Goal: Task Accomplishment & Management: Complete application form

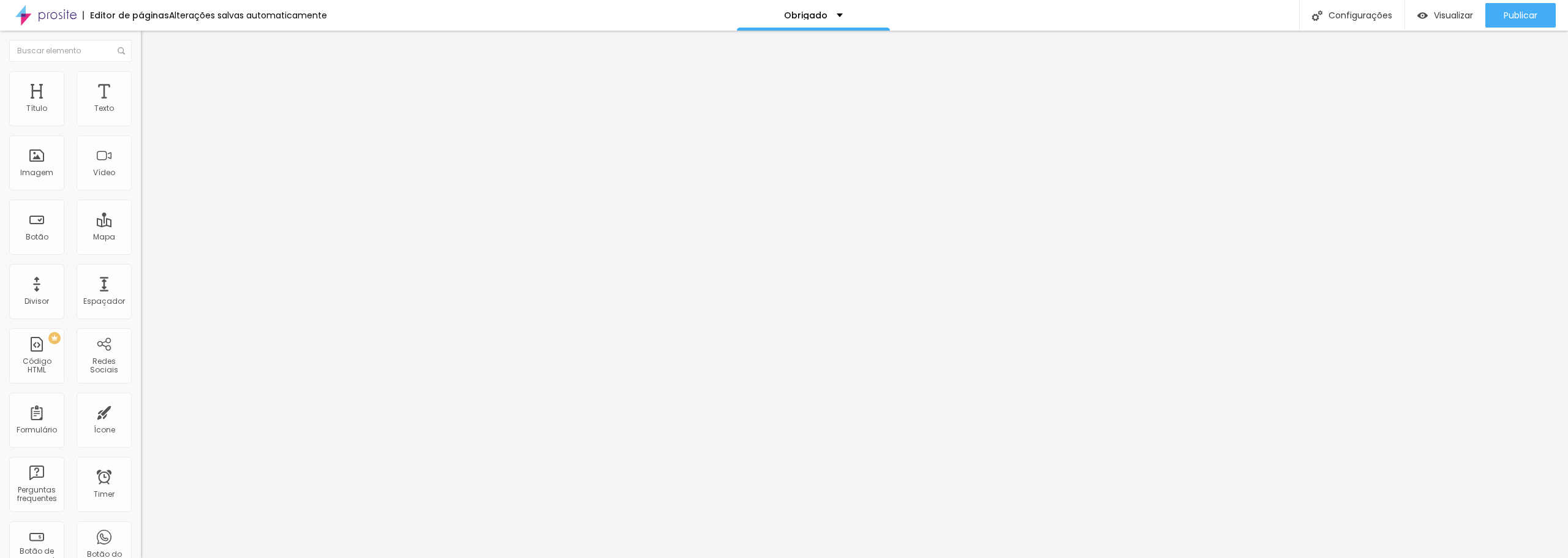
click at [141, 115] on input "Click me" at bounding box center [214, 109] width 147 height 12
type input "Inicio"
click at [141, 253] on input "https://" at bounding box center [214, 246] width 147 height 12
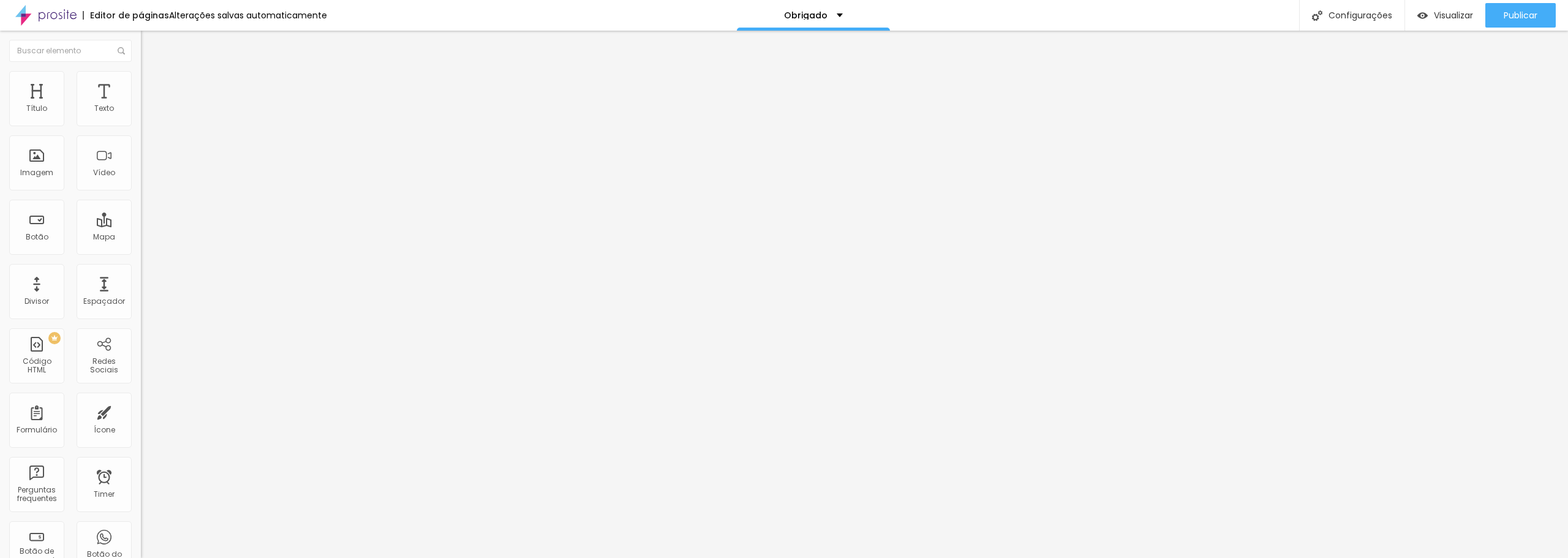
scroll to position [0, 20]
type input "https://www.rogerioaffonso.com.br"
drag, startPoint x: 112, startPoint y: 347, endPoint x: 80, endPoint y: 331, distance: 35.8
click at [141, 347] on div "Editar Botão Conteúdo Estilo Avançado Texto Inicio Alinhamento Tamanho Normal P…" at bounding box center [211, 294] width 141 height 527
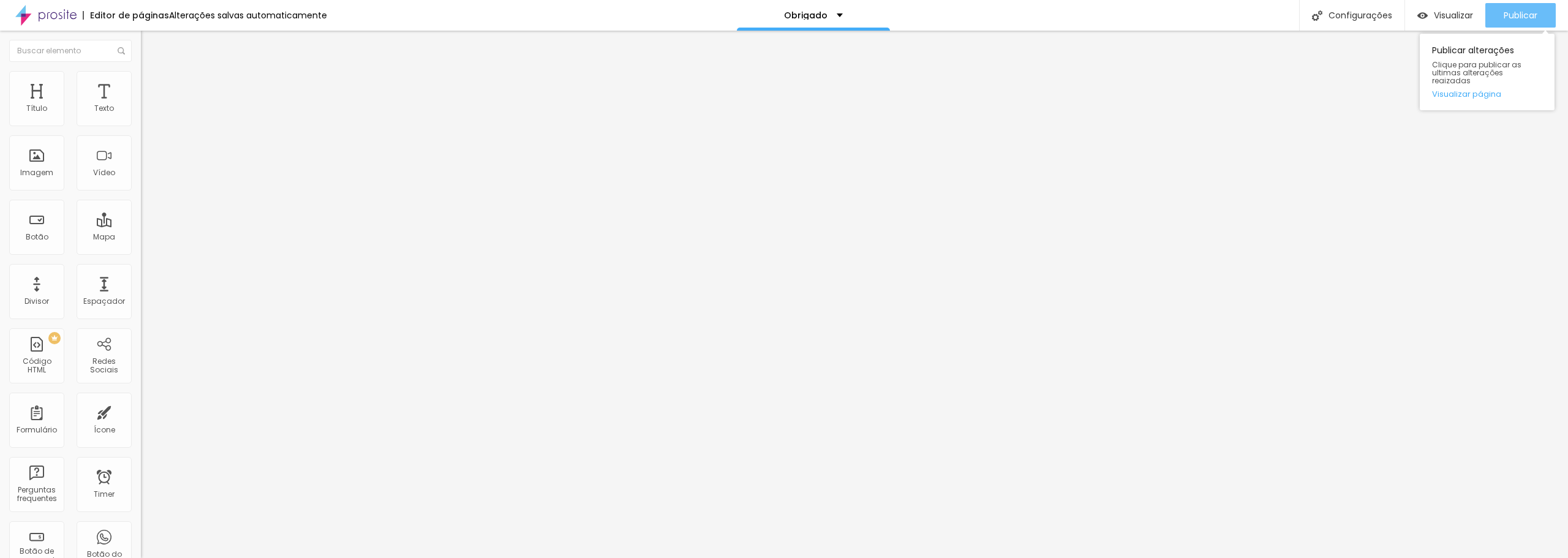
click at [1523, 20] on span "Publicar" at bounding box center [1520, 15] width 34 height 10
click at [141, 124] on div "Pedido de Orçamento" at bounding box center [211, 113] width 141 height 21
click at [76, 557] on div "Contato" at bounding box center [61, 567] width 117 height 7
click at [149, 120] on div "Contato" at bounding box center [211, 114] width 125 height 11
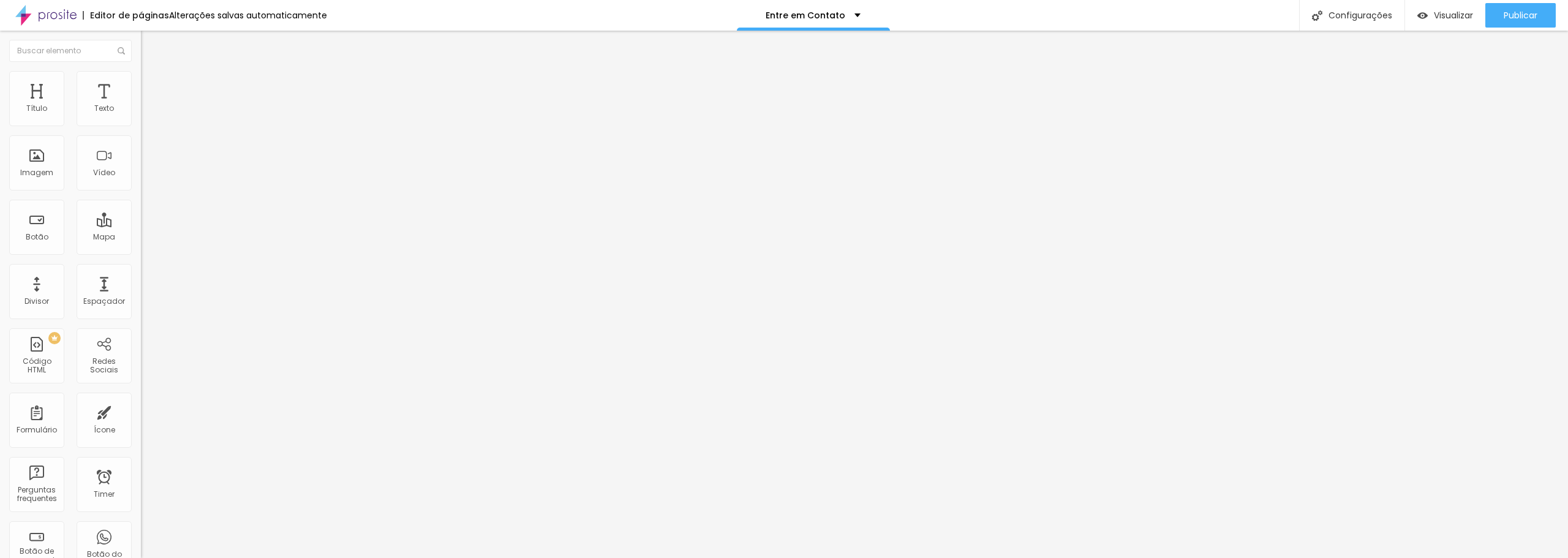
click at [141, 124] on div "Pedido de Orçamento" at bounding box center [211, 113] width 141 height 21
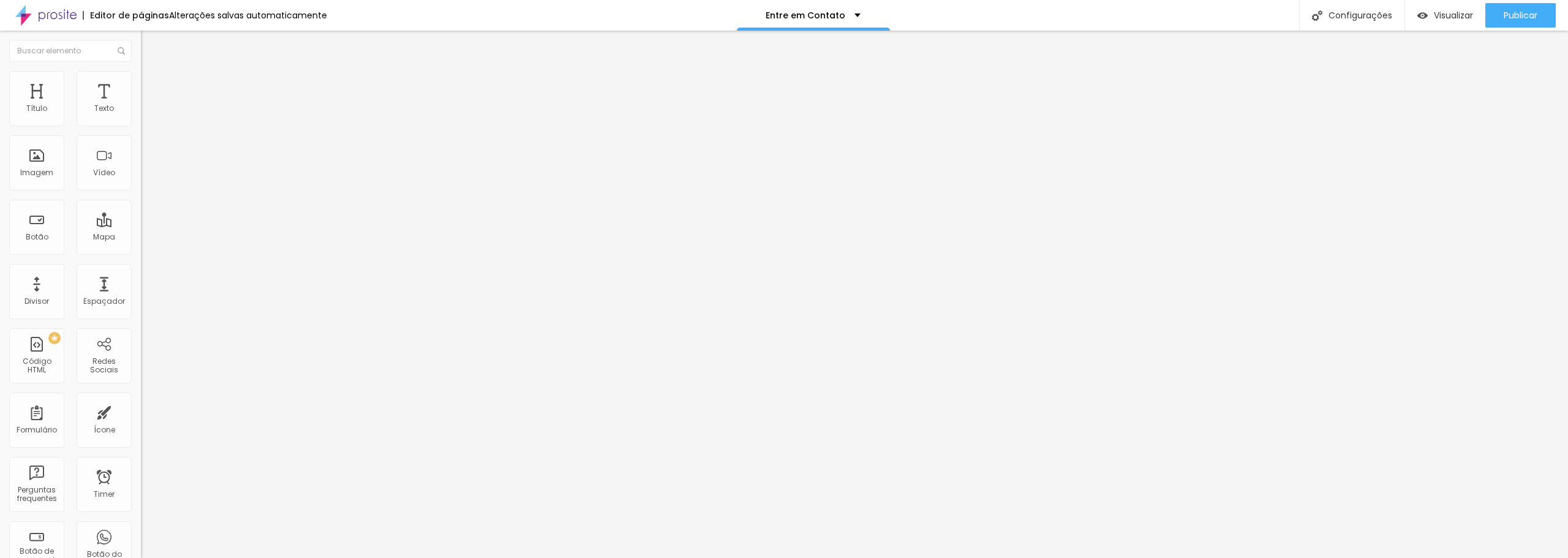
radio input "true"
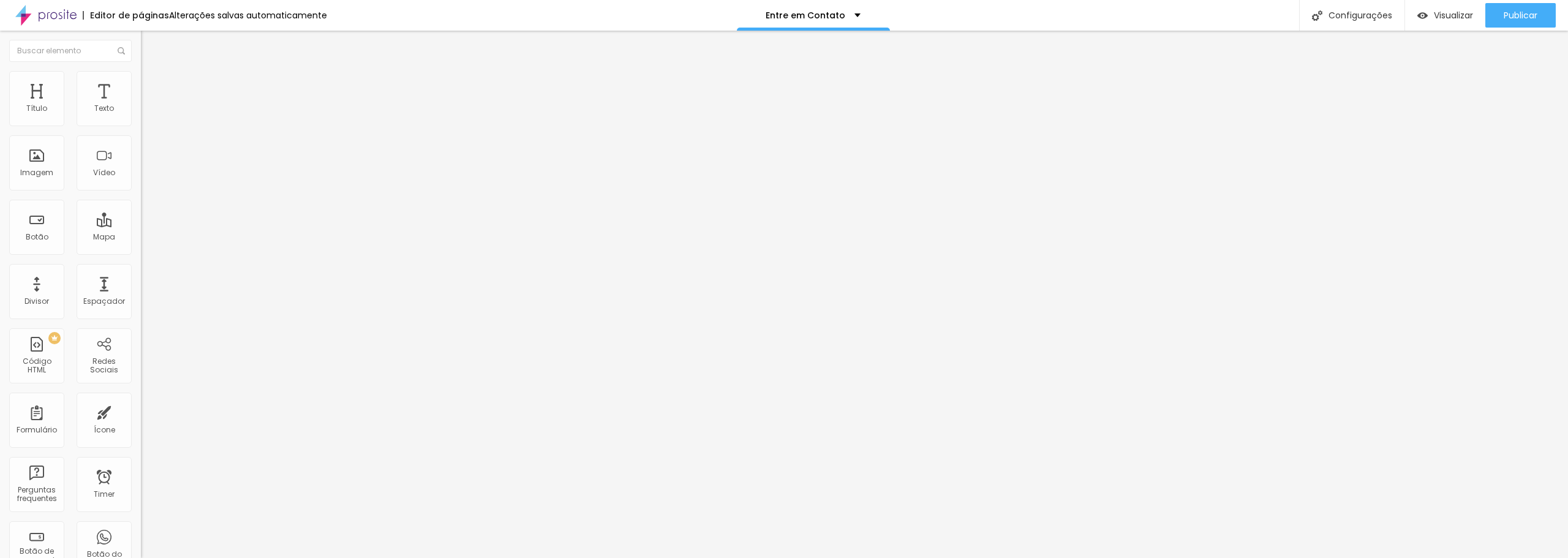
scroll to position [0, 0]
radio input "true"
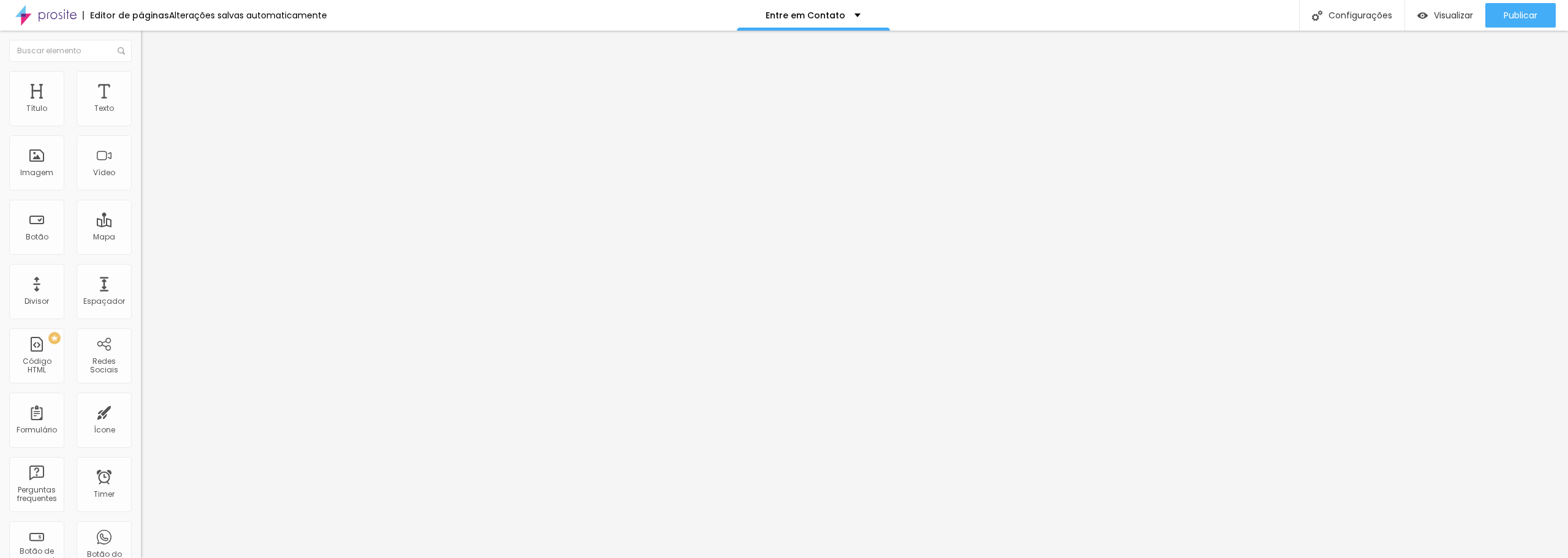
click at [141, 124] on img at bounding box center [145, 128] width 7 height 7
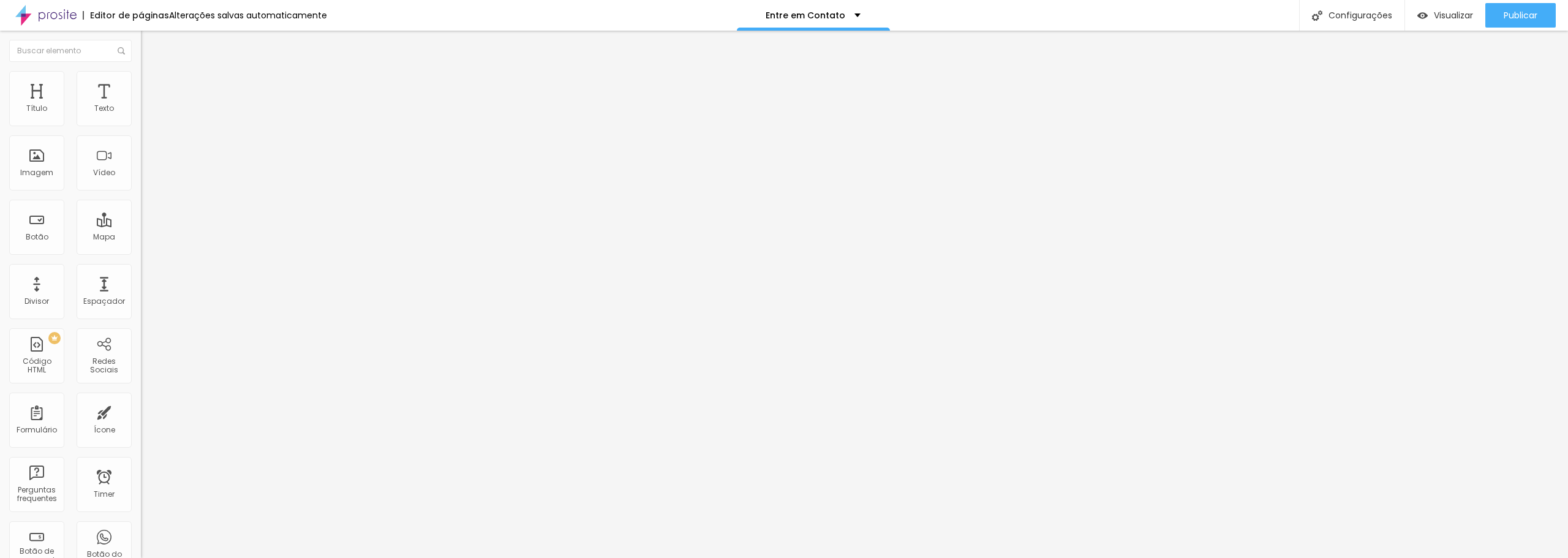
radio input "true"
paste input "<!-- Google tag (gtag.js) --> <script async src="https://www.googletagmanager.c…"
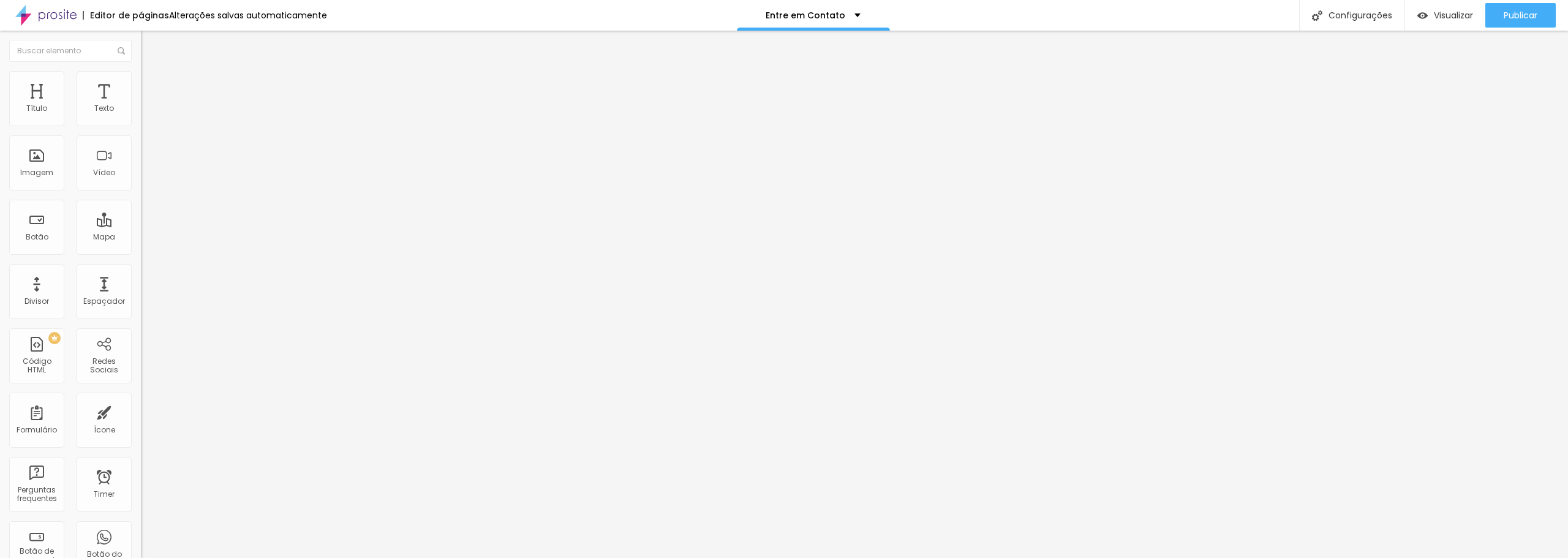
type input "<!-- Google tag (gtag.js) --> <script async src="https://www.googletagmanager.c…"
paste input "https://www.rogerioaffonso.com.br/obrigado"
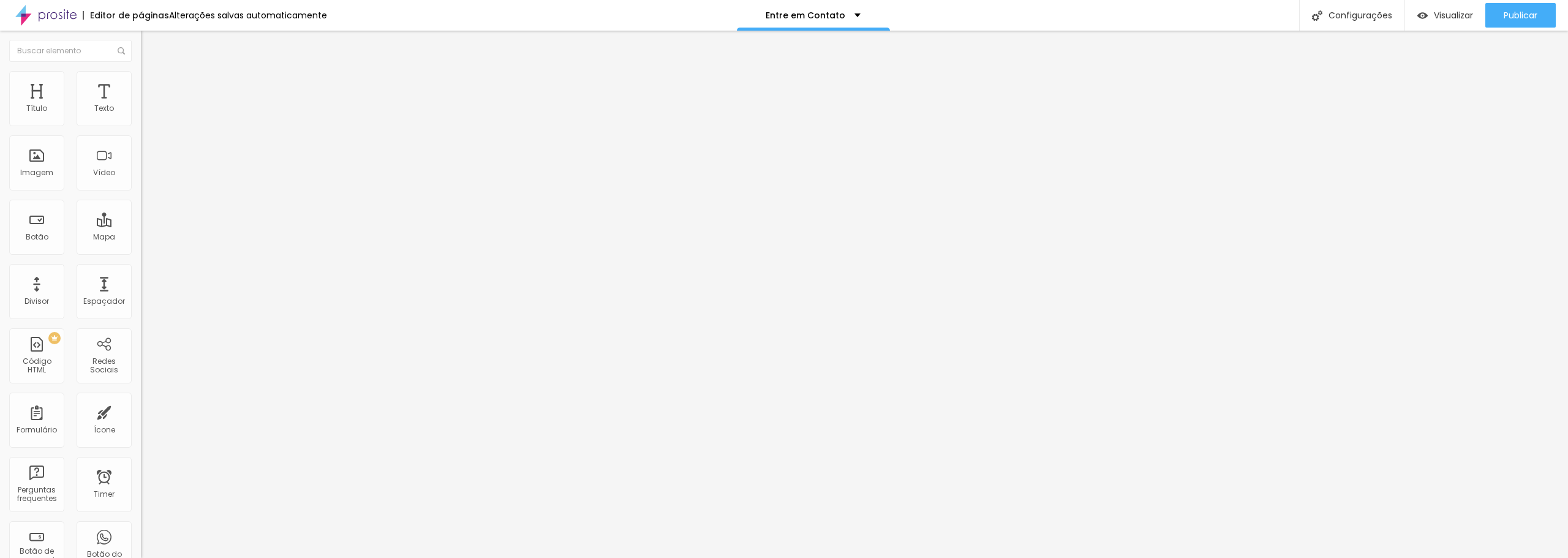
scroll to position [61, 0]
type input "https://www.rogerioaffonso.com.br/obrigado"
drag, startPoint x: 702, startPoint y: 283, endPoint x: 554, endPoint y: 275, distance: 148.2
type input "Verificar Disponibilidade"
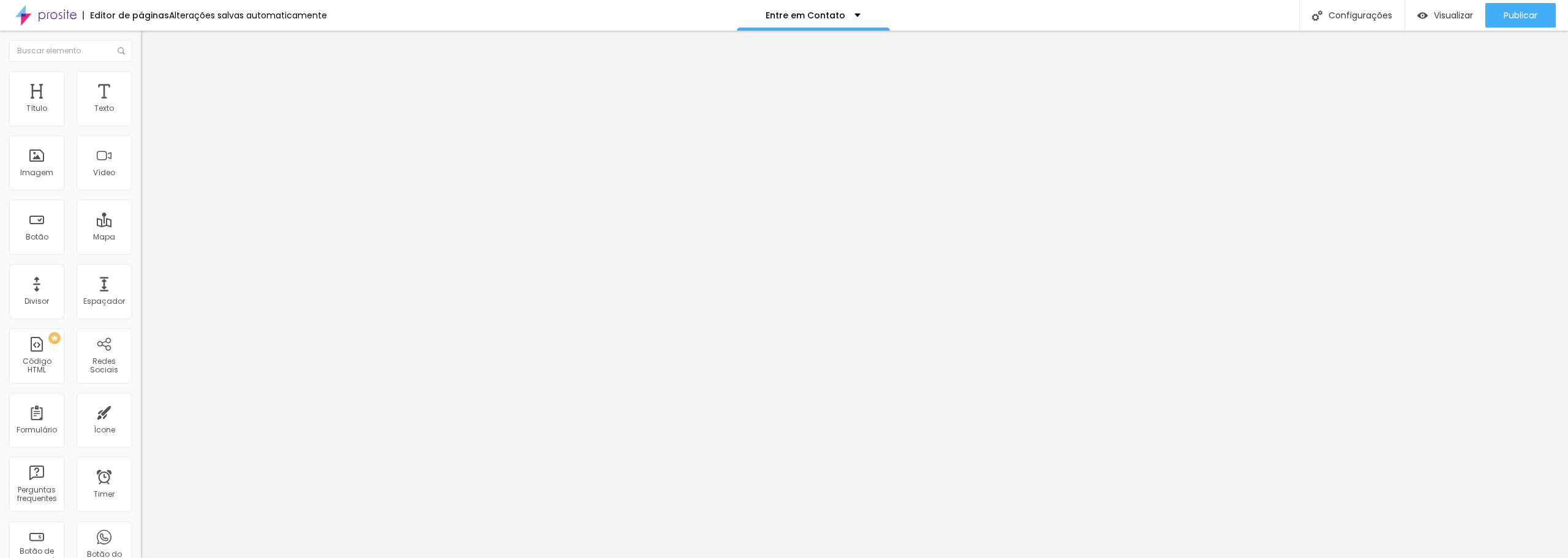
drag, startPoint x: 620, startPoint y: 372, endPoint x: 590, endPoint y: 372, distance: 30.0
type input "naoresponda@rogerioaffonso.com.br"
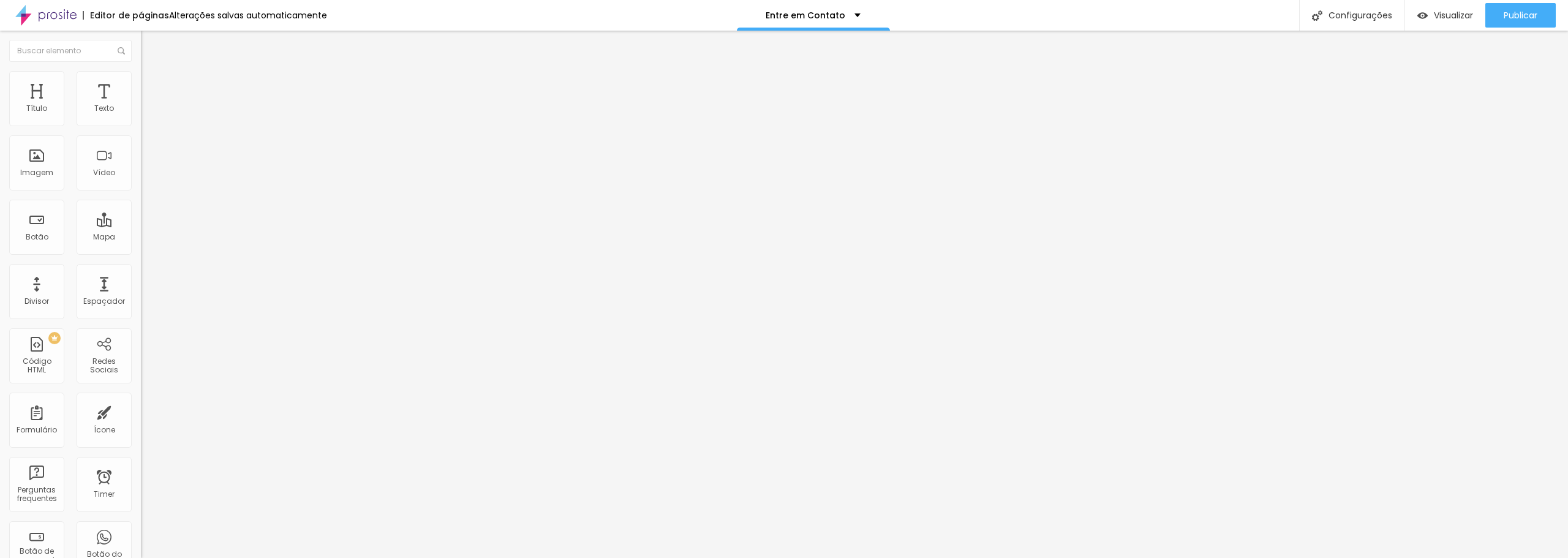
click at [1511, 10] on span "Publicar" at bounding box center [1520, 15] width 34 height 10
